Goal: Check status

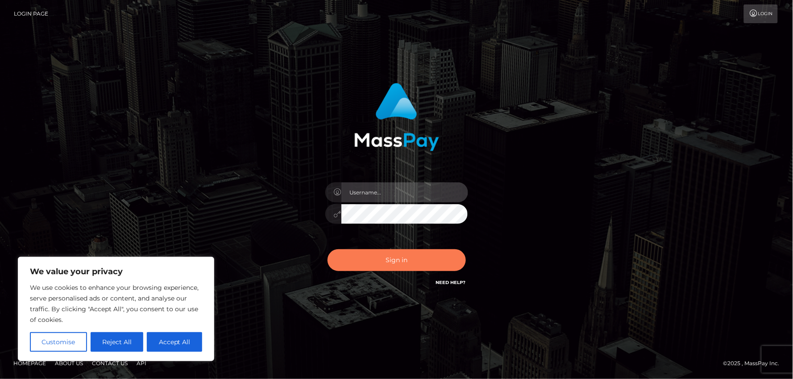
type input "MJSamelo"
click at [365, 251] on button "Sign in" at bounding box center [397, 260] width 138 height 22
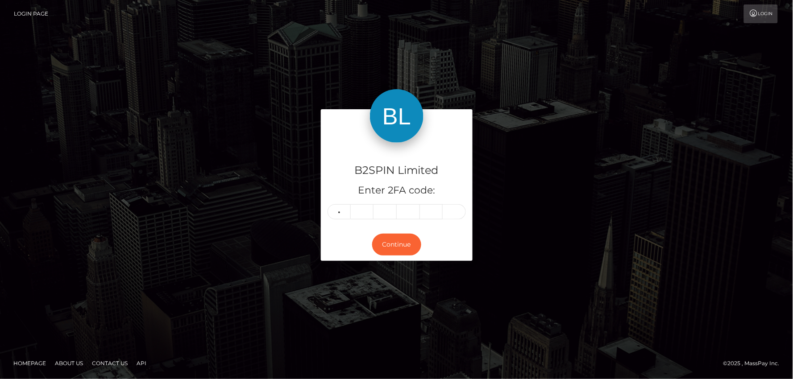
type input "3"
type input "2"
type input "4"
type input "9"
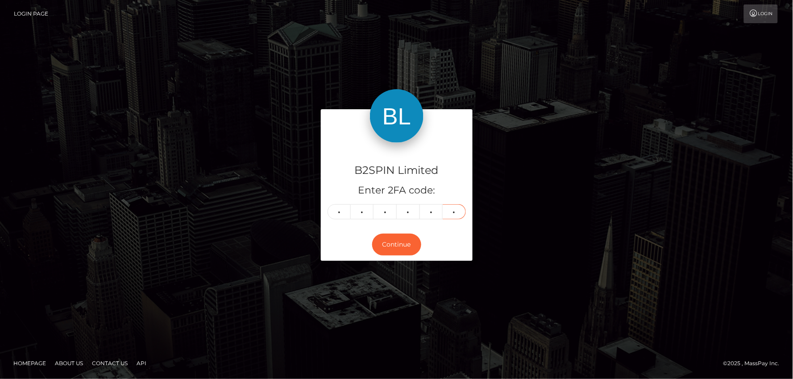
type input "2"
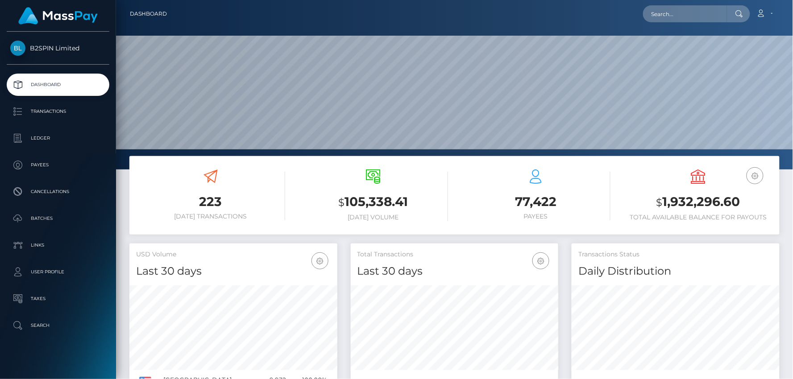
scroll to position [158, 208]
click at [716, 198] on h3 "$ 1,932,296.60" at bounding box center [698, 202] width 149 height 18
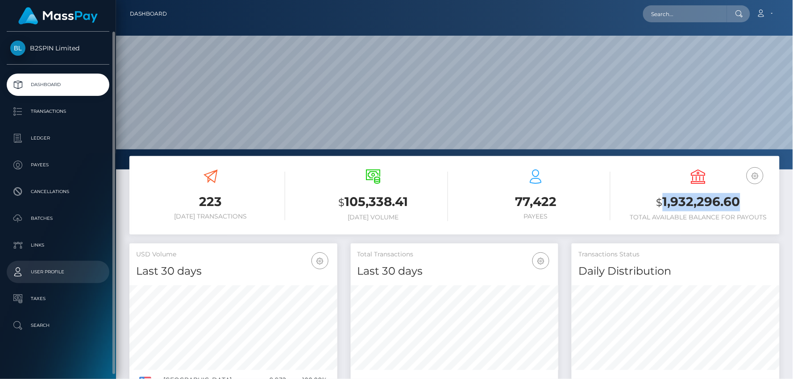
copy h3 "1,932,296.60"
